Goal: Transaction & Acquisition: Purchase product/service

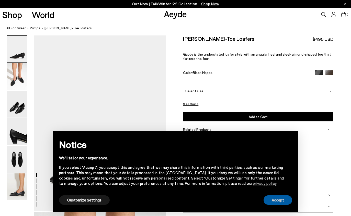
click at [280, 202] on button "Accept" at bounding box center [277, 200] width 29 height 9
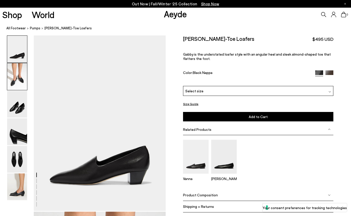
click at [13, 87] on img at bounding box center [17, 76] width 20 height 27
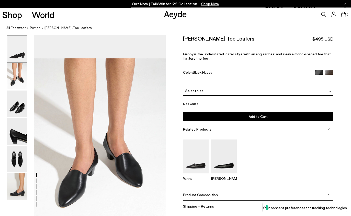
scroll to position [177, 0]
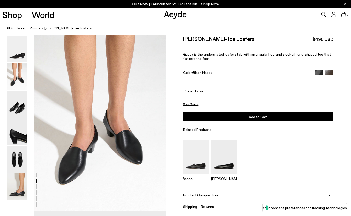
click at [10, 131] on img at bounding box center [17, 132] width 20 height 27
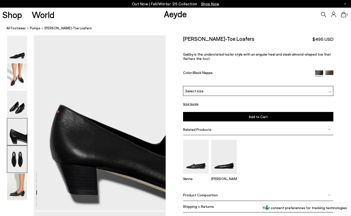
click at [12, 150] on img at bounding box center [17, 159] width 20 height 27
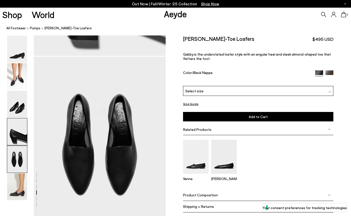
scroll to position [706, 0]
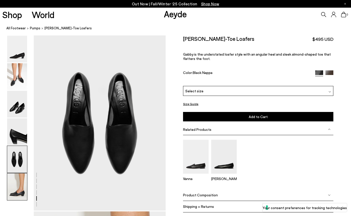
click at [18, 183] on img at bounding box center [17, 187] width 20 height 27
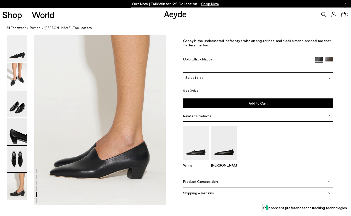
scroll to position [918, 0]
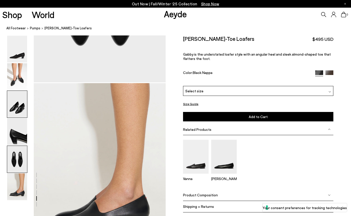
drag, startPoint x: 23, startPoint y: 74, endPoint x: 23, endPoint y: 101, distance: 27.6
click at [23, 74] on img at bounding box center [17, 76] width 20 height 27
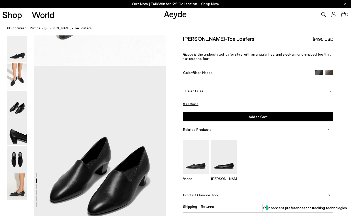
scroll to position [177, 0]
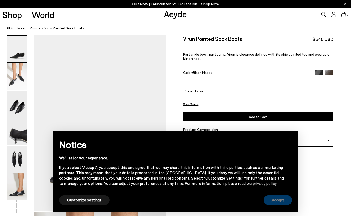
click at [279, 202] on button "Accept" at bounding box center [277, 200] width 29 height 9
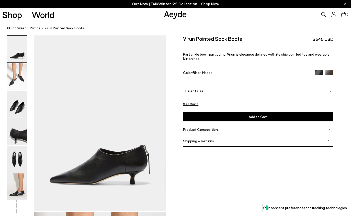
drag, startPoint x: 24, startPoint y: 79, endPoint x: 24, endPoint y: 74, distance: 5.6
click at [24, 79] on img at bounding box center [17, 76] width 20 height 27
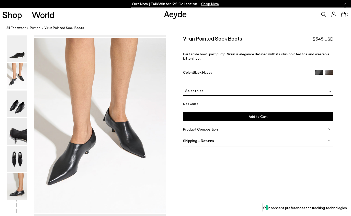
scroll to position [177, 0]
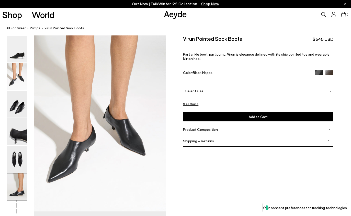
click at [20, 187] on img at bounding box center [17, 187] width 20 height 27
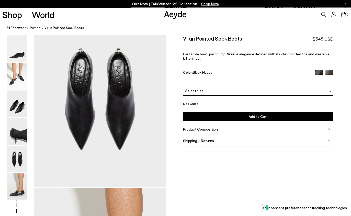
scroll to position [918, 0]
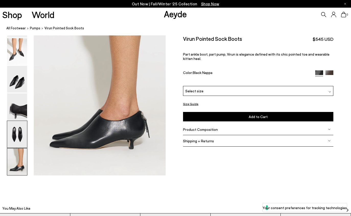
click at [13, 130] on img at bounding box center [17, 134] width 20 height 27
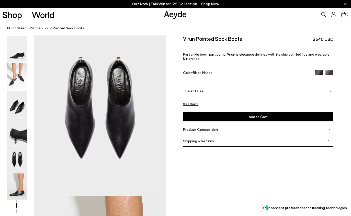
scroll to position [706, 0]
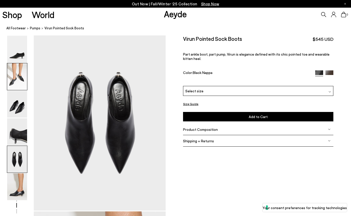
click at [22, 85] on img at bounding box center [17, 76] width 20 height 27
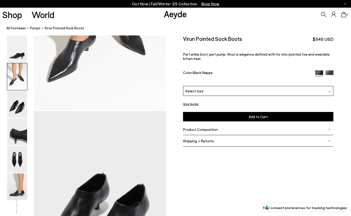
scroll to position [177, 0]
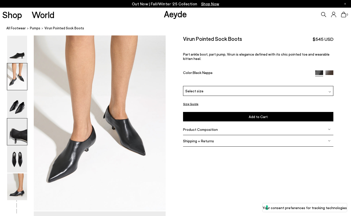
click at [23, 128] on img at bounding box center [17, 132] width 20 height 27
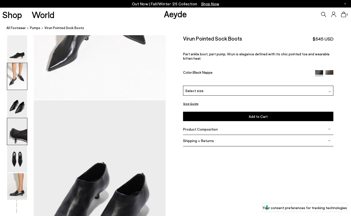
scroll to position [529, 0]
